Goal: Task Accomplishment & Management: Manage account settings

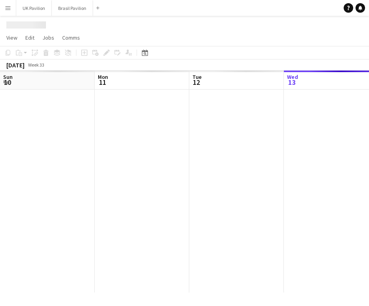
scroll to position [0, 189]
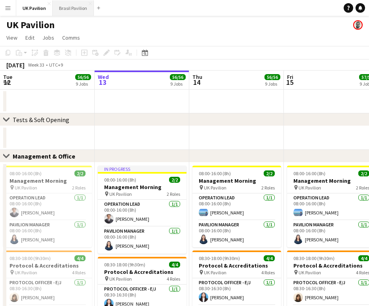
click at [90, 5] on button "Brasil Pavilion Close" at bounding box center [73, 7] width 41 height 15
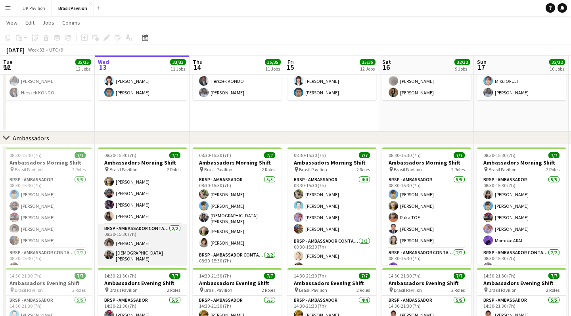
scroll to position [34, 0]
click at [152, 250] on app-card-role "BRSP - Ambassador Contact Point [DATE] 08:30-15:30 (7h) [PERSON_NAME] [PERSON_N…" at bounding box center [142, 244] width 89 height 41
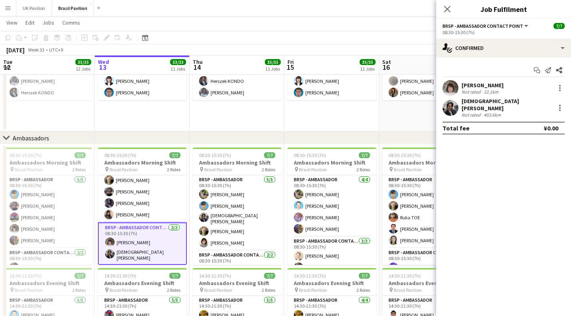
scroll to position [908, 0]
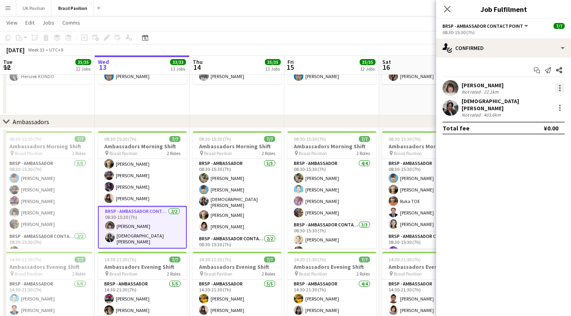
click at [369, 86] on div at bounding box center [560, 86] width 2 height 2
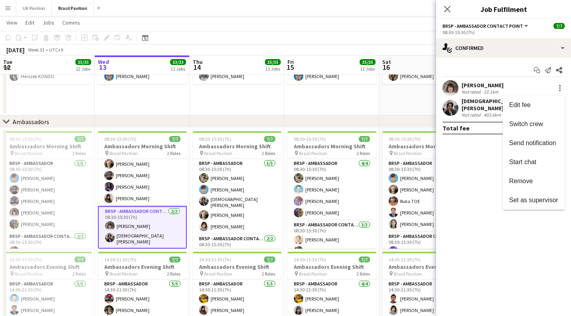
click at [369, 32] on div at bounding box center [285, 158] width 571 height 316
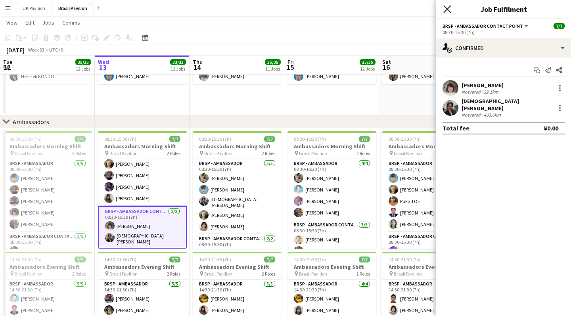
click at [369, 11] on icon "Close pop-in" at bounding box center [447, 9] width 8 height 8
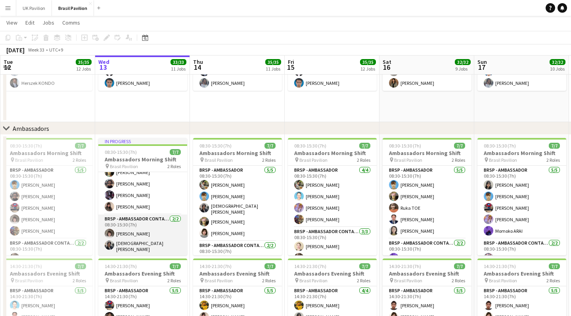
scroll to position [40, 0]
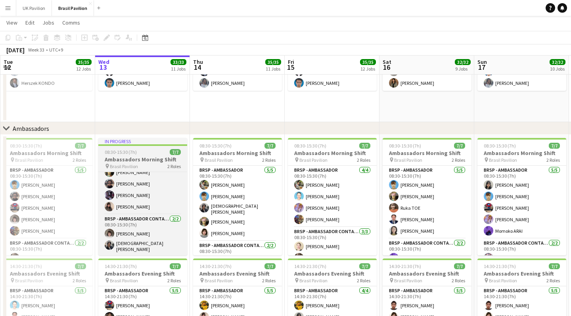
click at [149, 155] on div "08:30-15:30 (7h) 7/7" at bounding box center [142, 152] width 89 height 6
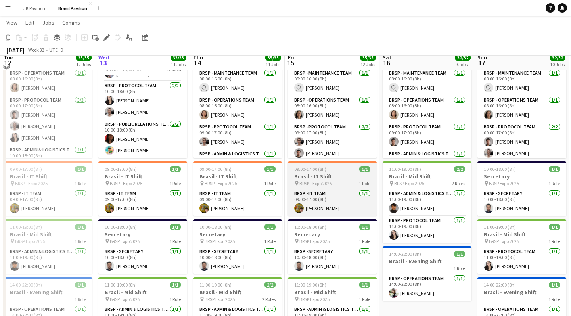
scroll to position [92, 0]
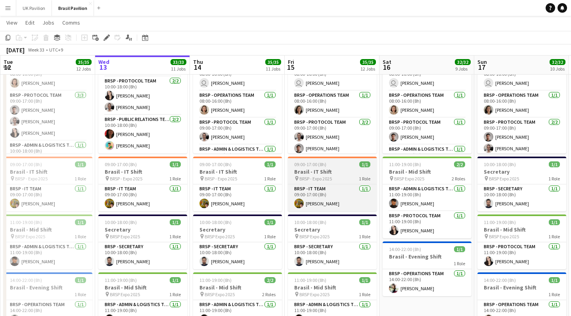
click at [324, 173] on h3 "Brasil - IT Shift" at bounding box center [332, 171] width 89 height 7
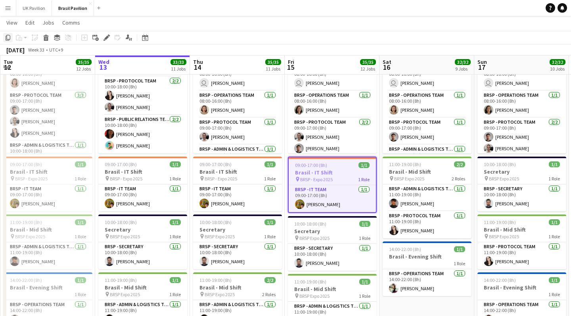
click at [7, 38] on icon at bounding box center [8, 38] width 5 height 6
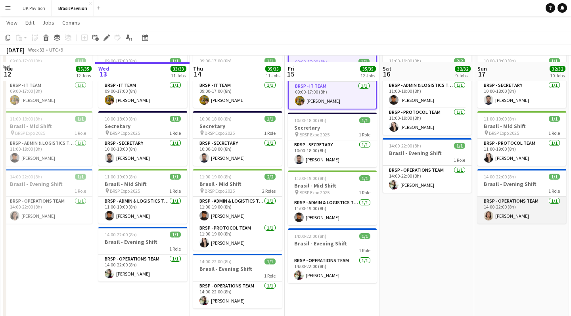
scroll to position [202, 0]
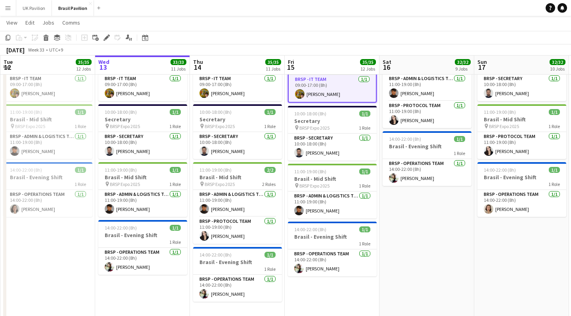
click at [369, 254] on app-date-cell "08:00-18:00 (10h) 6/6 Brasil - Morning Shift pin BRSP - Expo 2025 5 Roles BRSP …" at bounding box center [521, 125] width 95 height 404
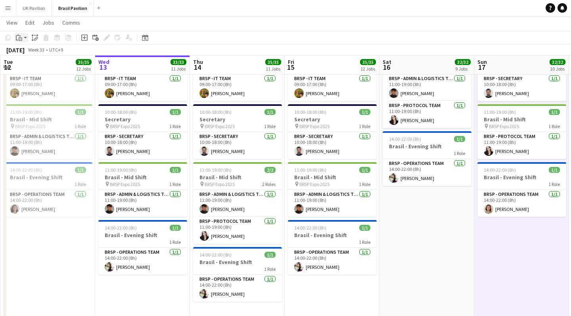
click at [23, 36] on div "Paste" at bounding box center [19, 38] width 10 height 10
click at [28, 69] on link "Paste with crew Command Shift V" at bounding box center [52, 66] width 63 height 7
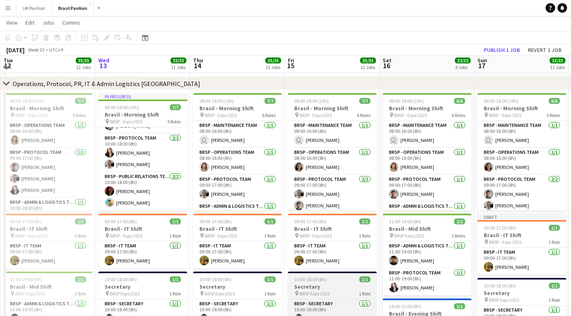
scroll to position [33, 0]
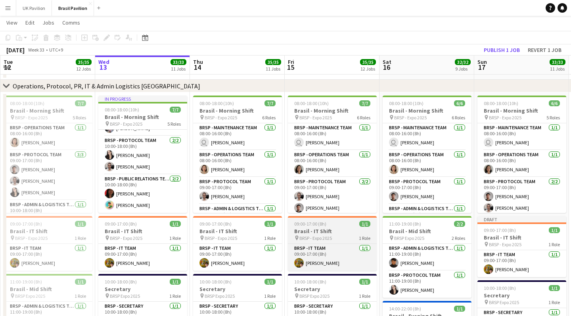
click at [336, 233] on h3 "Brasil - IT Shift" at bounding box center [332, 230] width 89 height 7
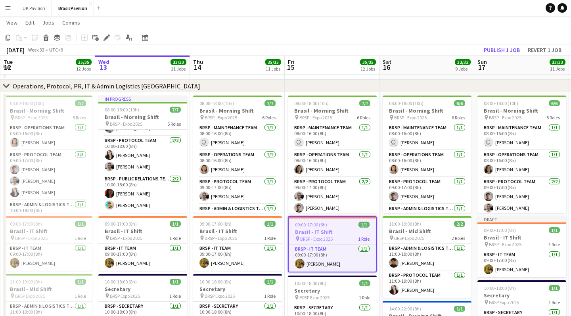
scroll to position [0, 0]
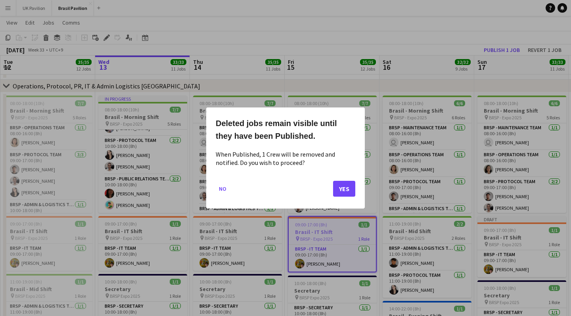
click at [343, 197] on button "Yes" at bounding box center [344, 189] width 22 height 16
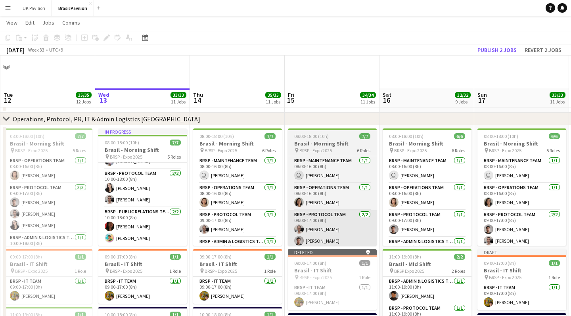
scroll to position [33, 0]
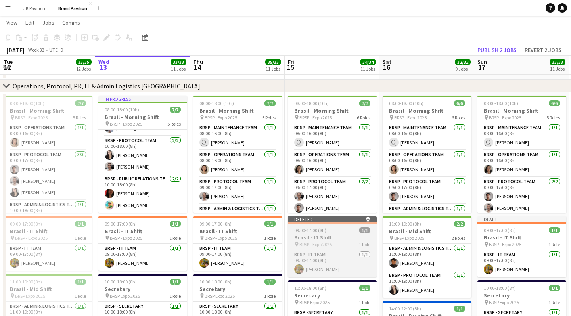
click at [342, 233] on div "09:00-17:00 (8h) 1/1" at bounding box center [332, 230] width 89 height 6
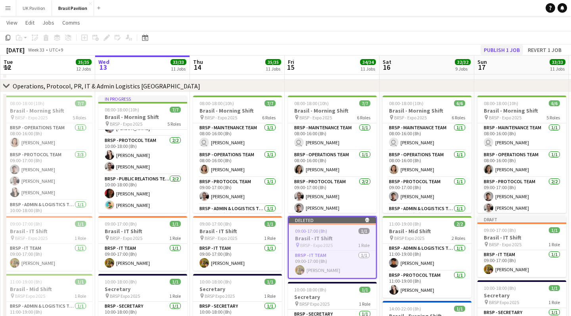
click at [369, 49] on button "Publish 1 job" at bounding box center [501, 50] width 42 height 10
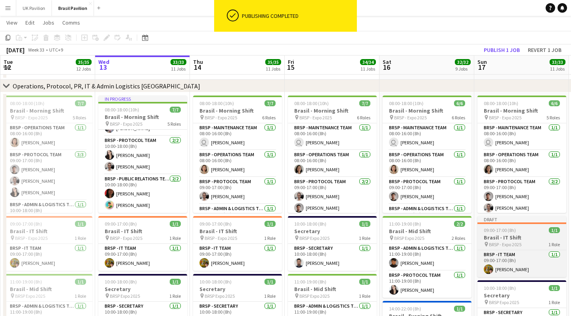
click at [369, 239] on h3 "Brasil - IT Shift" at bounding box center [521, 237] width 89 height 7
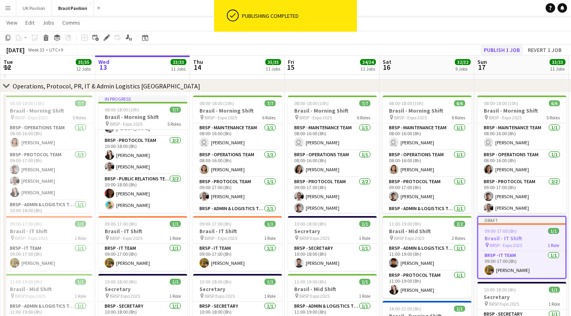
click at [369, 52] on button "Publish 1 job" at bounding box center [501, 50] width 42 height 10
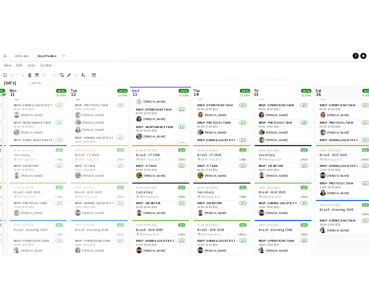
scroll to position [0, 388]
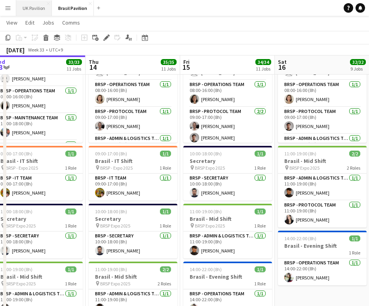
click at [34, 10] on button "UK Pavilion Close" at bounding box center [34, 7] width 36 height 15
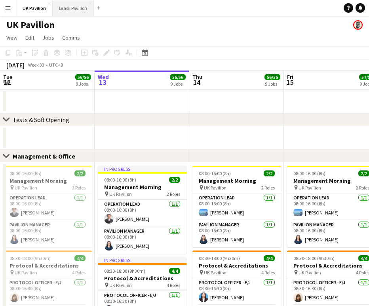
click at [70, 10] on button "Brasil Pavilion Close" at bounding box center [73, 7] width 41 height 15
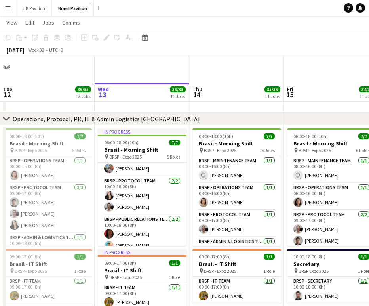
scroll to position [59, 0]
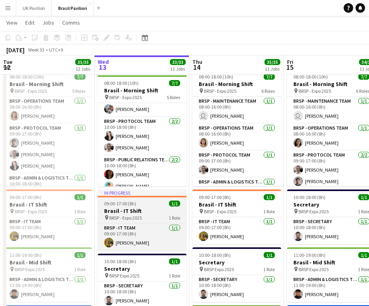
click at [130, 214] on h3 "Brasil - IT Shift" at bounding box center [142, 210] width 89 height 7
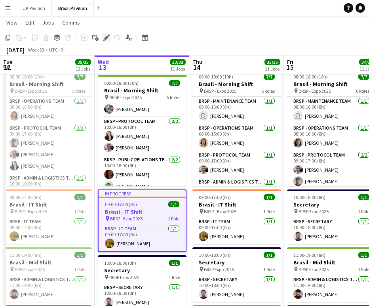
click at [106, 38] on icon at bounding box center [106, 38] width 4 height 4
type input "**********"
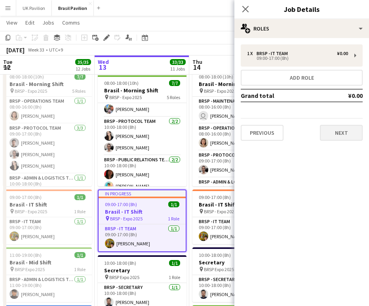
click at [331, 134] on button "Next" at bounding box center [341, 133] width 43 height 16
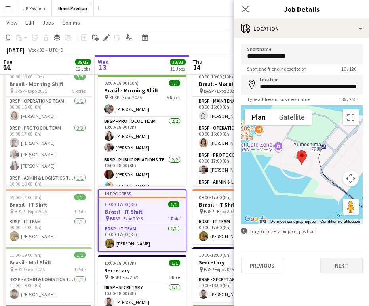
click at [348, 269] on button "Next" at bounding box center [341, 266] width 43 height 16
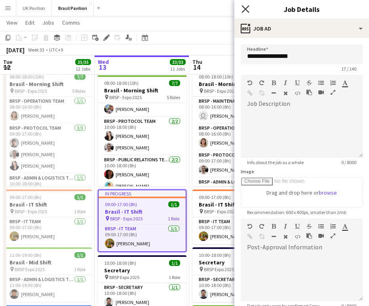
click at [248, 6] on icon at bounding box center [246, 9] width 8 height 8
